Goal: Task Accomplishment & Management: Manage account settings

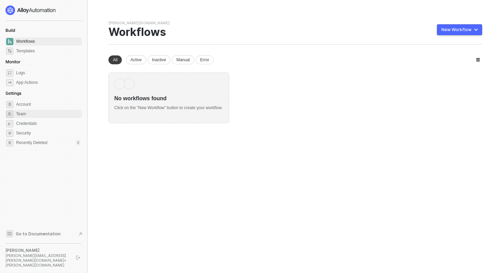
click at [59, 114] on span "Team" at bounding box center [48, 114] width 64 height 8
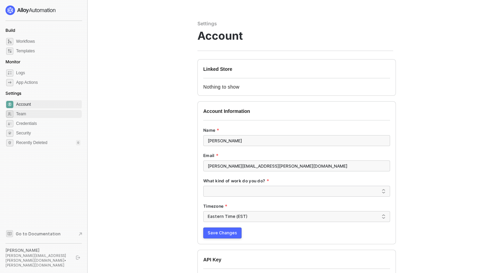
click at [49, 117] on span "Team" at bounding box center [48, 114] width 64 height 8
